Goal: Transaction & Acquisition: Purchase product/service

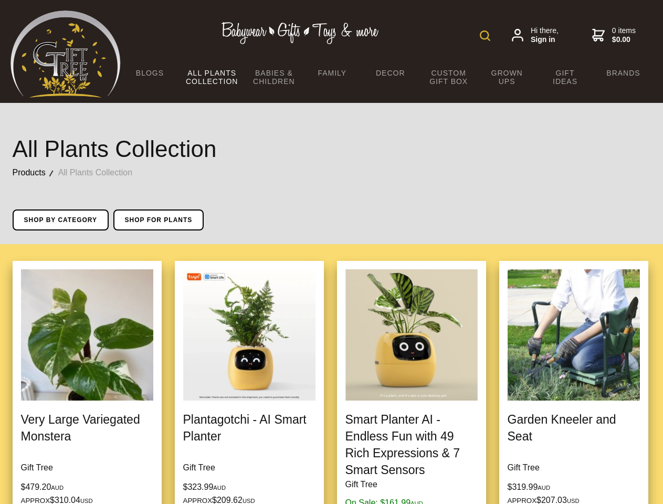
click at [485, 36] on img at bounding box center [485, 35] width 10 height 10
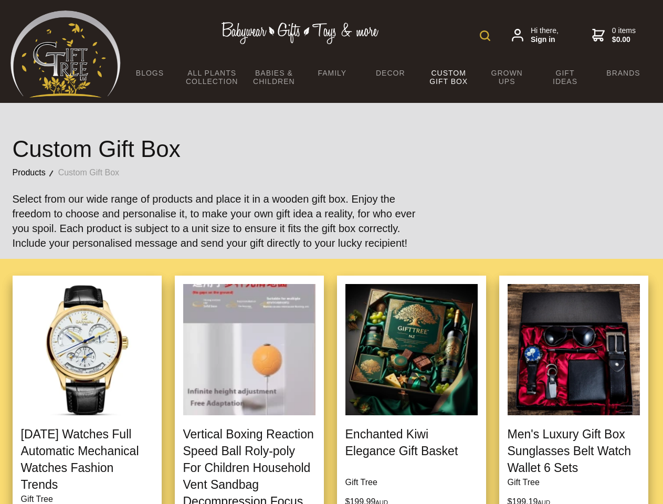
click at [485, 36] on img at bounding box center [485, 35] width 10 height 10
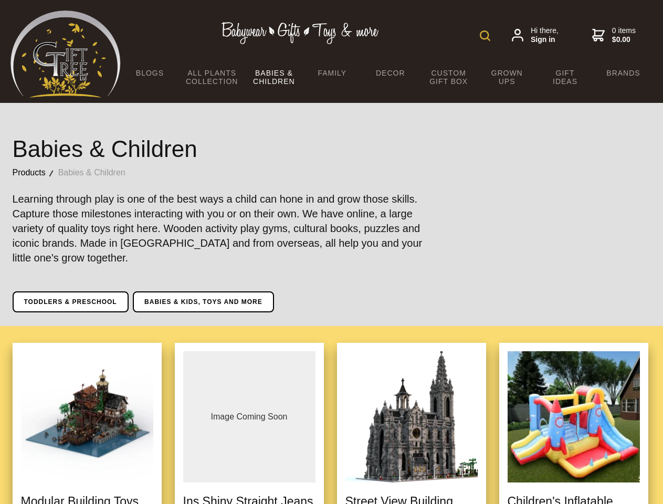
click at [485, 36] on img at bounding box center [485, 35] width 10 height 10
